Goal: Task Accomplishment & Management: Use online tool/utility

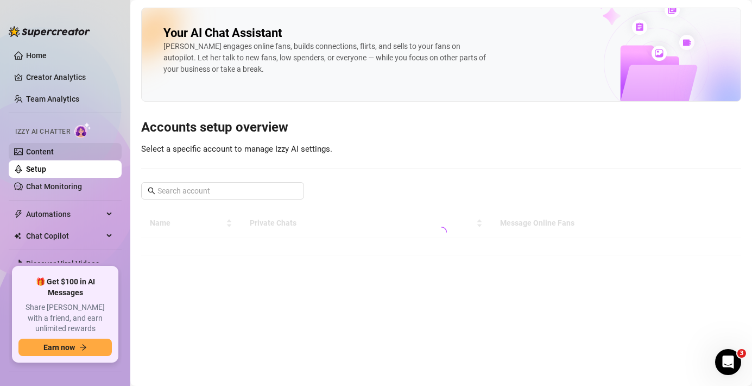
click at [53, 147] on link "Content" at bounding box center [40, 151] width 28 height 9
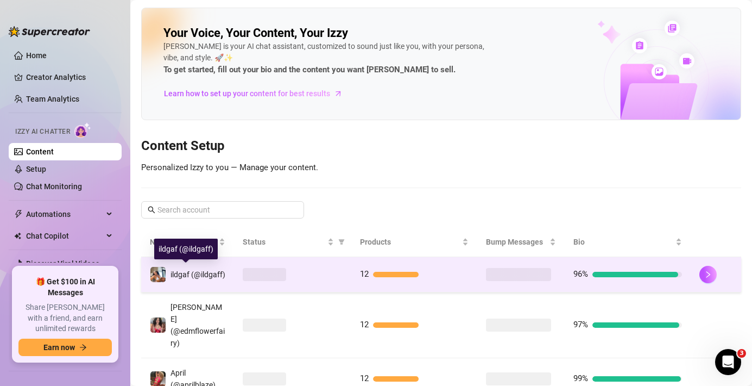
click at [204, 277] on div "ildgaf (@ildgaff)" at bounding box center [198, 274] width 55 height 12
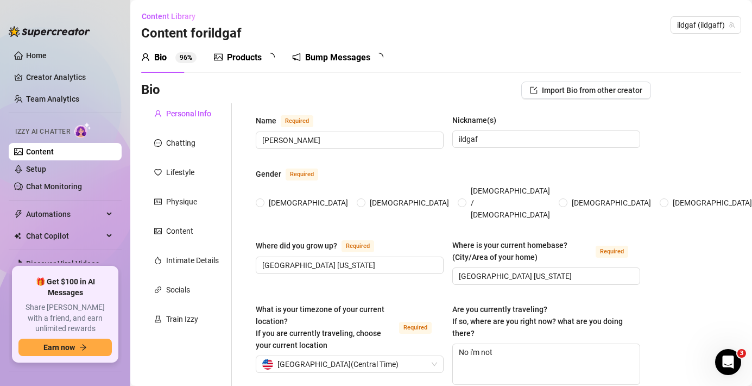
click at [338, 59] on div "Bump Messages" at bounding box center [337, 57] width 65 height 13
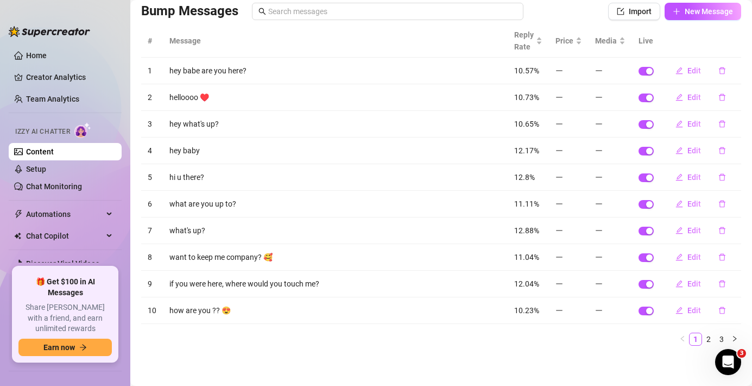
scroll to position [80, 0]
click at [703, 335] on link "2" at bounding box center [709, 338] width 12 height 12
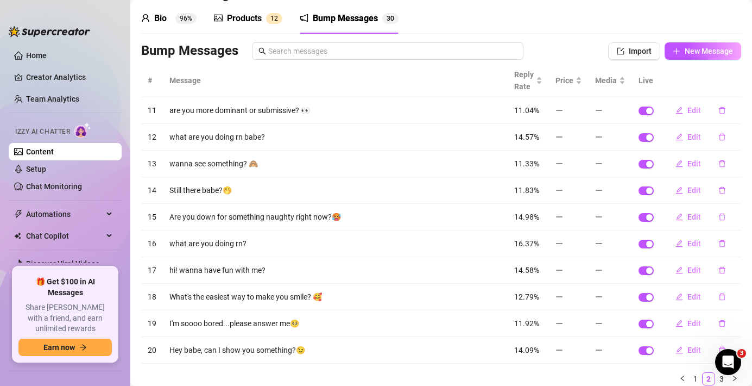
scroll to position [0, 0]
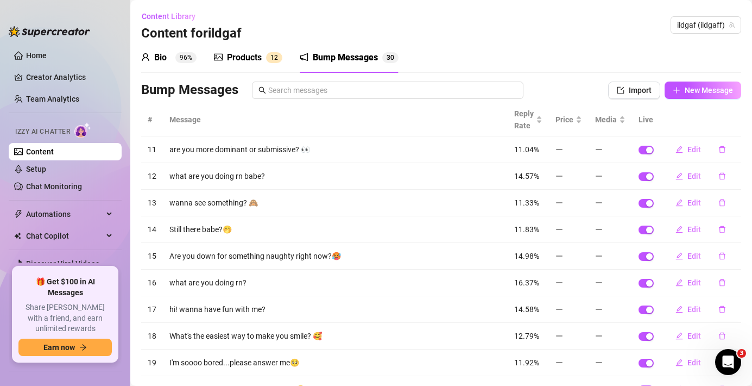
click at [237, 53] on div "Products" at bounding box center [244, 57] width 35 height 13
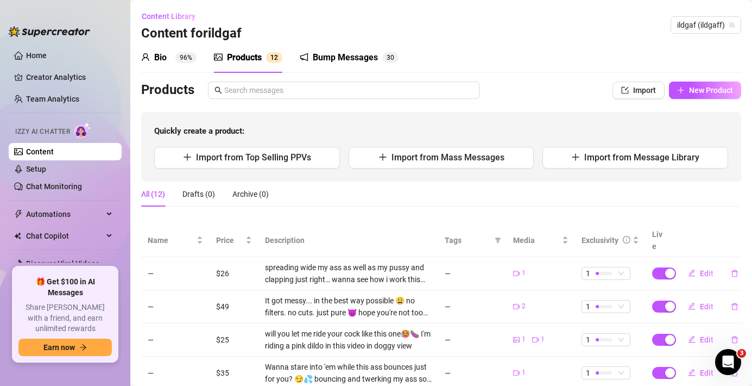
click at [174, 55] on div "Bio 96%" at bounding box center [168, 57] width 55 height 13
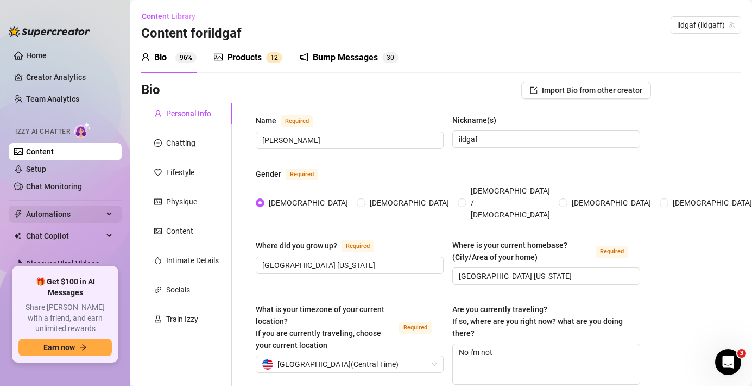
click at [51, 208] on span "Automations" at bounding box center [64, 213] width 77 height 17
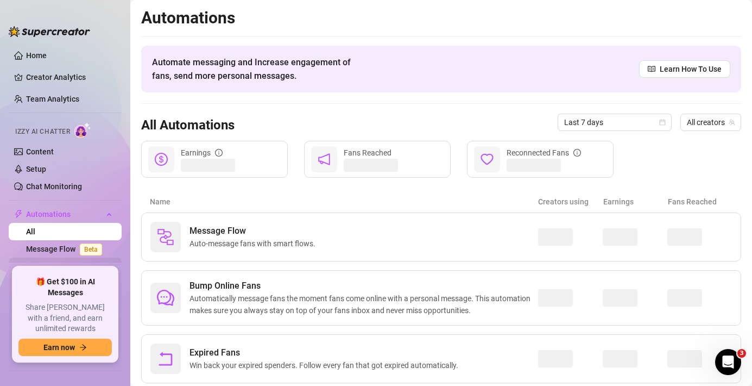
click at [48, 262] on link "Bump Fans" at bounding box center [45, 266] width 39 height 9
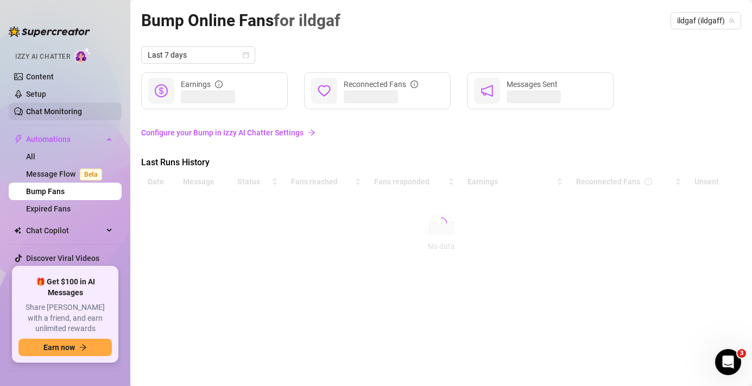
scroll to position [94, 0]
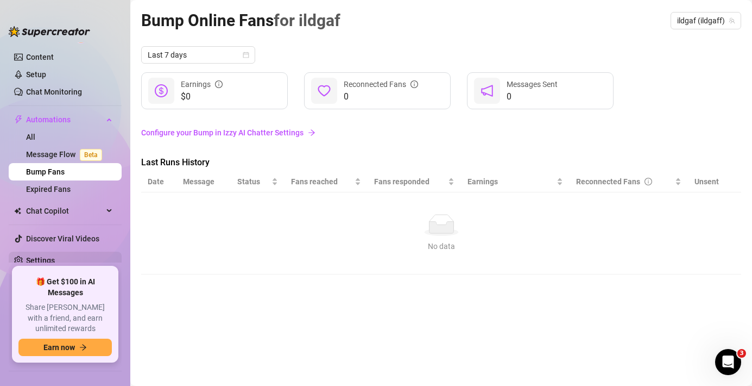
click at [43, 257] on link "Settings" at bounding box center [40, 260] width 29 height 9
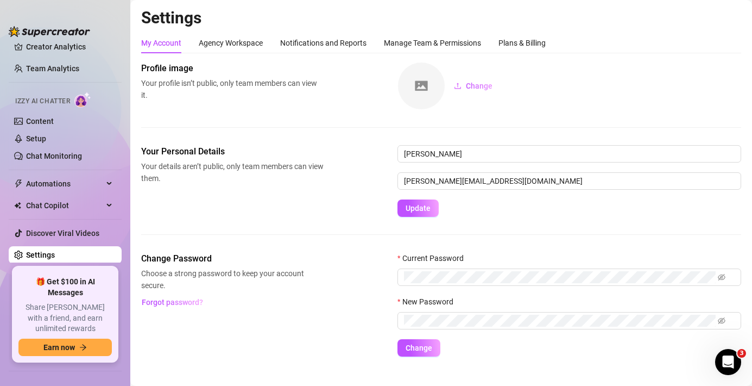
scroll to position [26, 0]
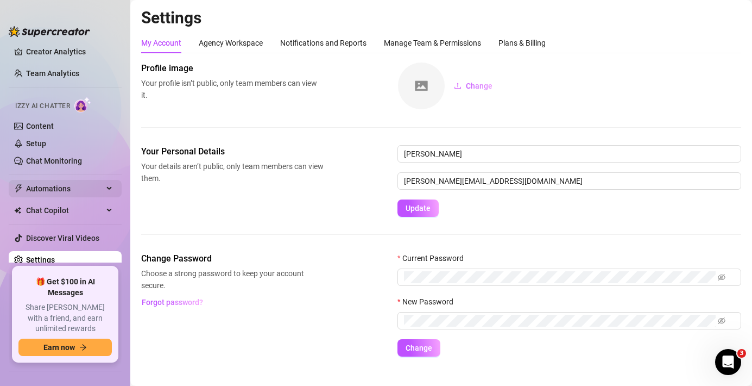
click at [43, 188] on span "Automations" at bounding box center [64, 188] width 77 height 17
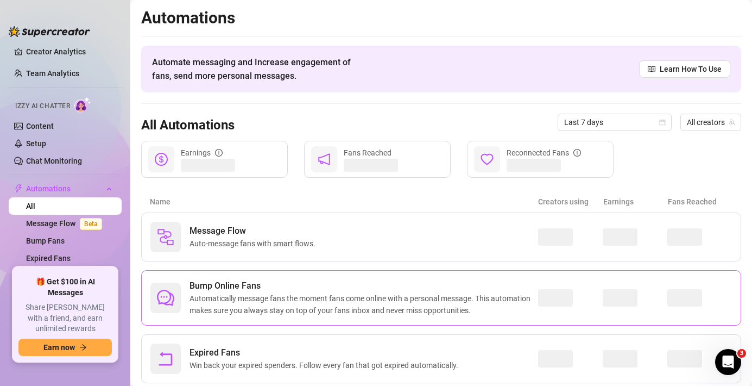
click at [201, 287] on span "Bump Online Fans" at bounding box center [364, 285] width 349 height 13
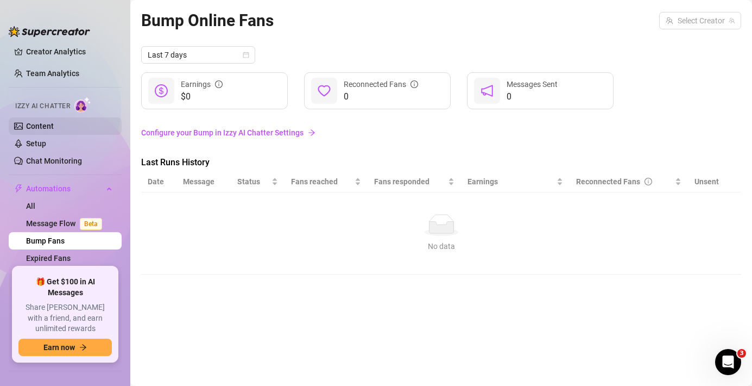
click at [35, 128] on link "Content" at bounding box center [40, 126] width 28 height 9
